Goal: Navigation & Orientation: Find specific page/section

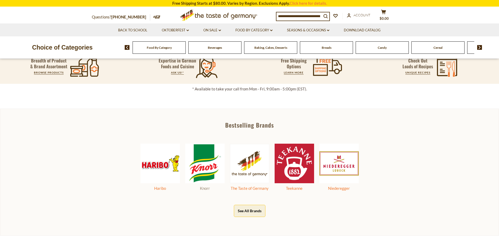
scroll to position [237, 0]
click at [188, 30] on icon "dropdown_arrow" at bounding box center [188, 30] width 2 height 2
click at [126, 27] on link "Back to School" at bounding box center [132, 30] width 29 height 6
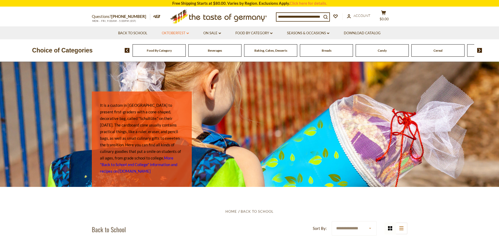
click at [185, 33] on link "Oktoberfest dropdown_arrow" at bounding box center [175, 33] width 27 height 6
click at [172, 48] on link "All Oktoberfest" at bounding box center [172, 46] width 27 height 5
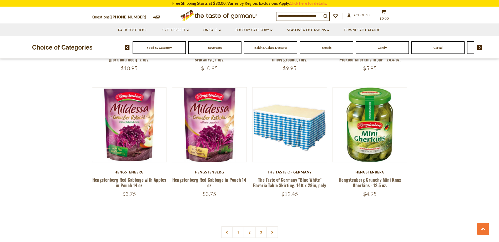
scroll to position [1211, 0]
